Goal: Task Accomplishment & Management: Use online tool/utility

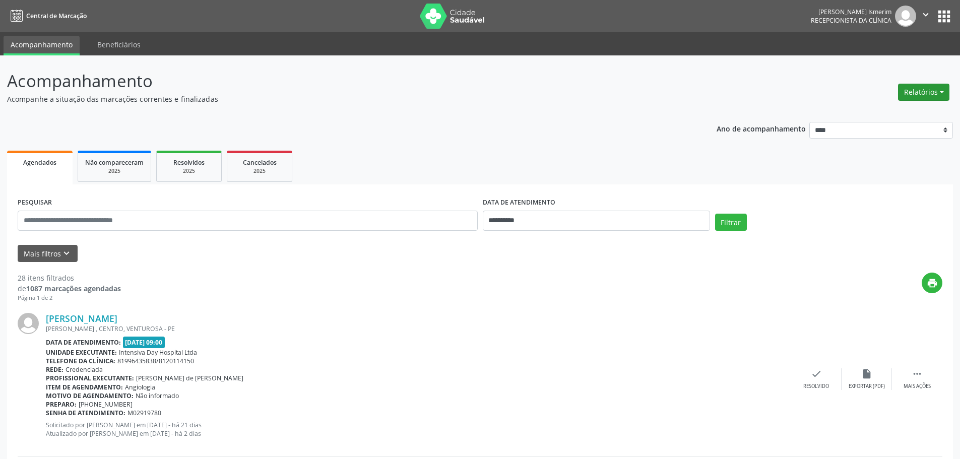
click at [928, 93] on button "Relatórios" at bounding box center [923, 92] width 51 height 17
click at [886, 112] on link "Agendamentos" at bounding box center [895, 114] width 108 height 14
select select "*"
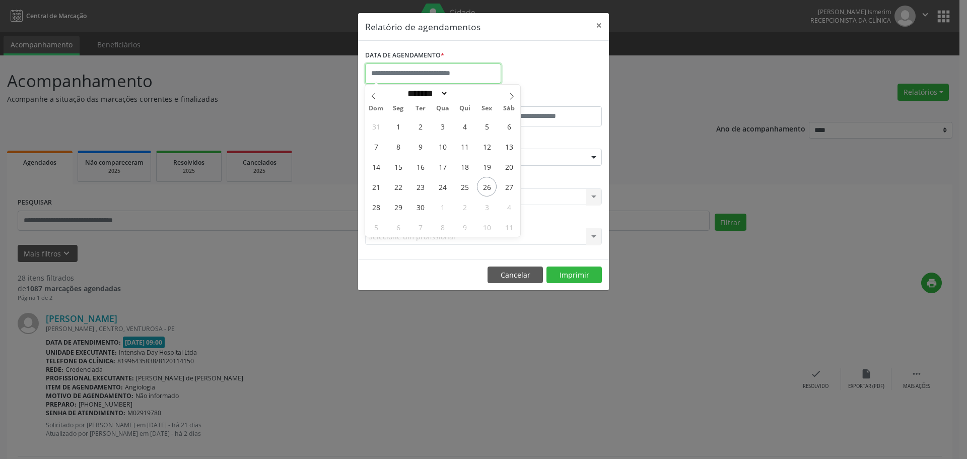
click at [431, 71] on input "text" at bounding box center [433, 73] width 136 height 20
click at [510, 186] on span "27" at bounding box center [509, 187] width 20 height 20
type input "**********"
click at [510, 186] on span "27" at bounding box center [509, 187] width 20 height 20
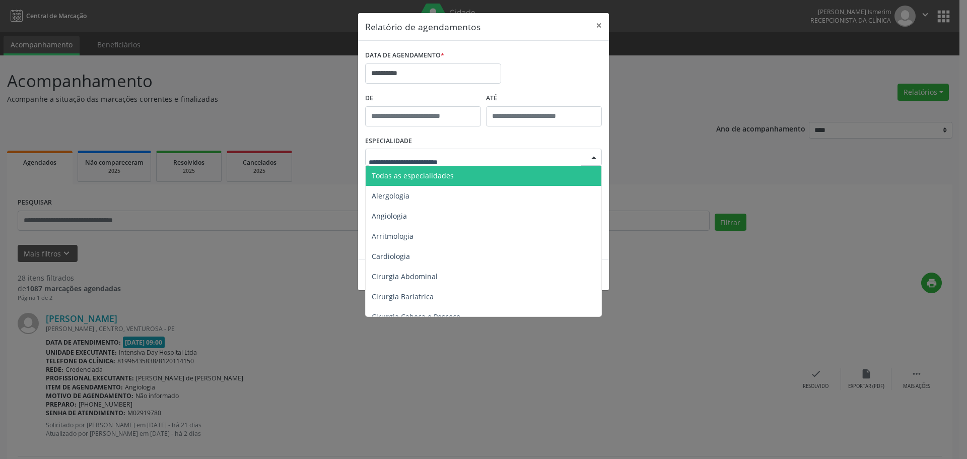
click at [584, 161] on div at bounding box center [483, 157] width 237 height 17
click at [449, 176] on span "Todas as especialidades" at bounding box center [413, 176] width 82 height 10
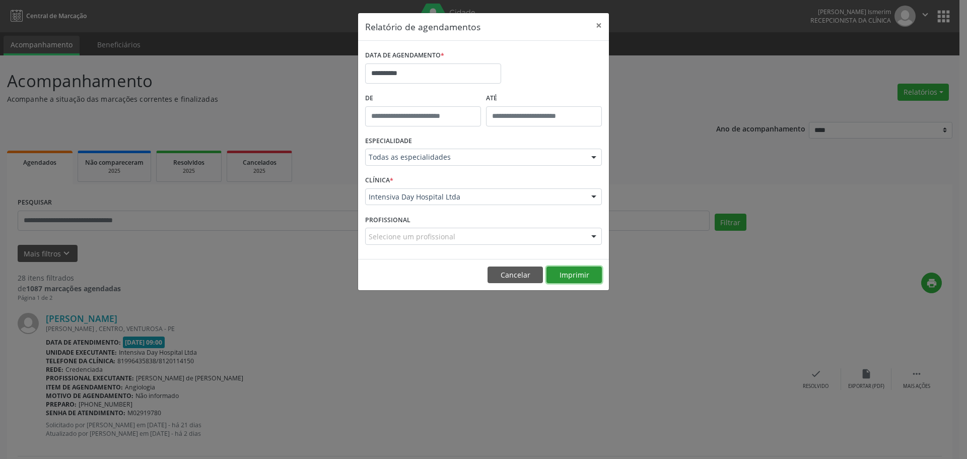
click at [563, 271] on button "Imprimir" at bounding box center [573, 274] width 55 height 17
click at [598, 25] on button "×" at bounding box center [599, 25] width 20 height 25
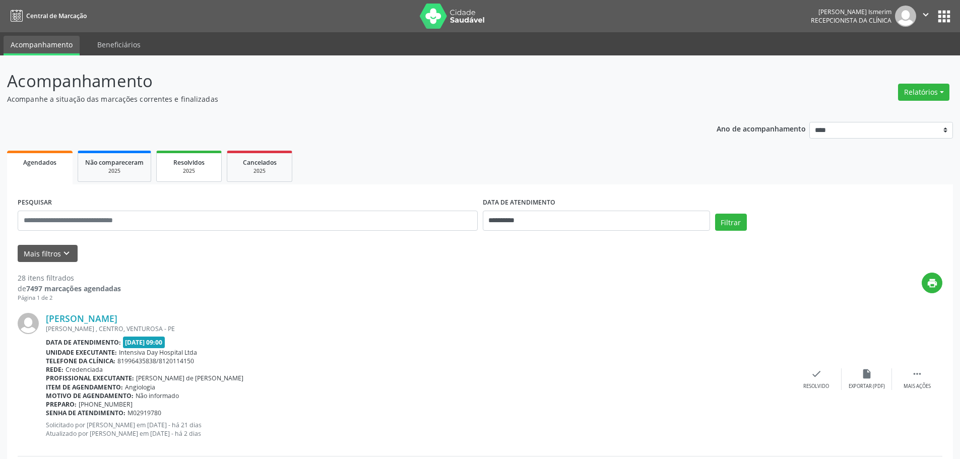
click at [179, 157] on div "Resolvidos" at bounding box center [189, 162] width 50 height 11
